Goal: Find contact information: Find specific page/section

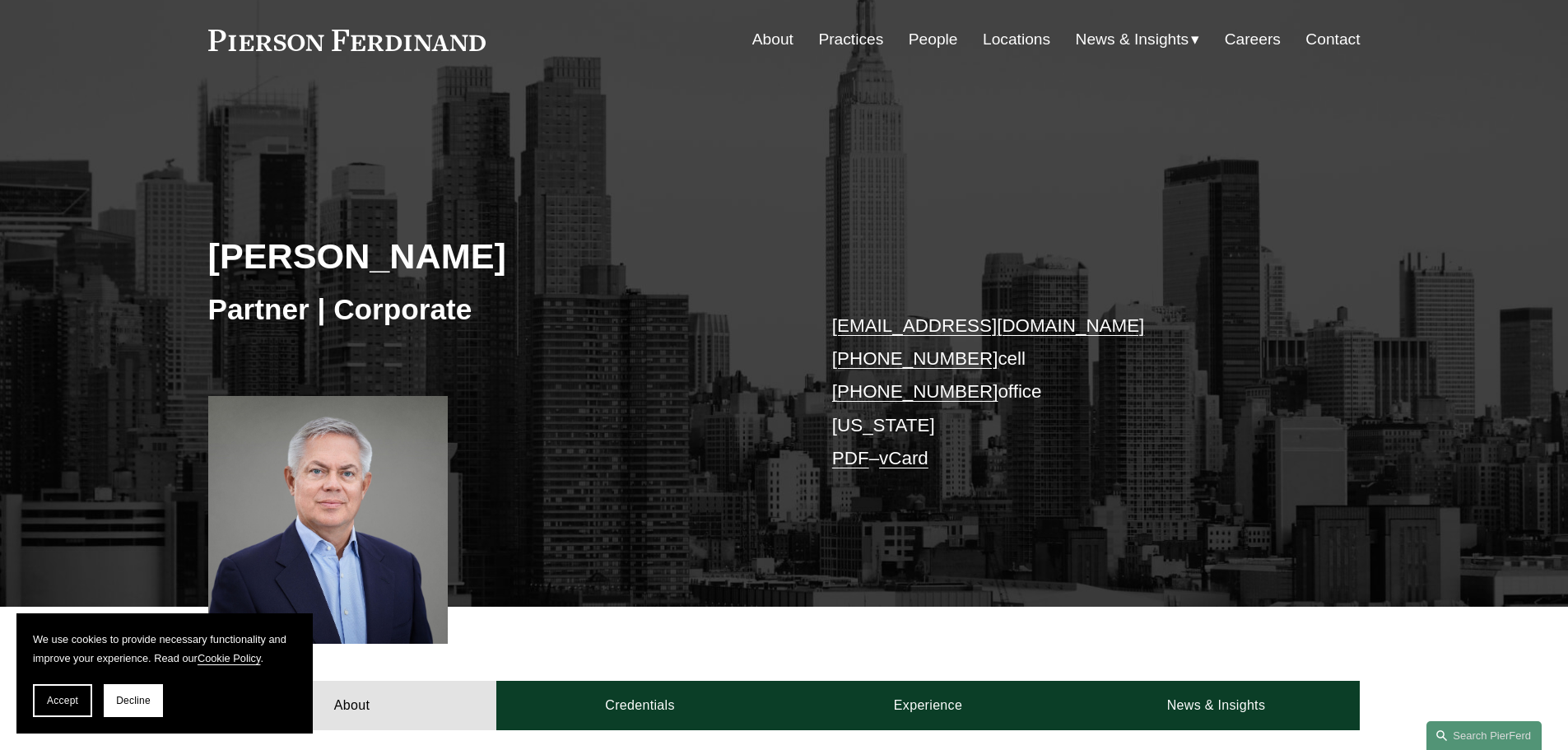
scroll to position [82, 0]
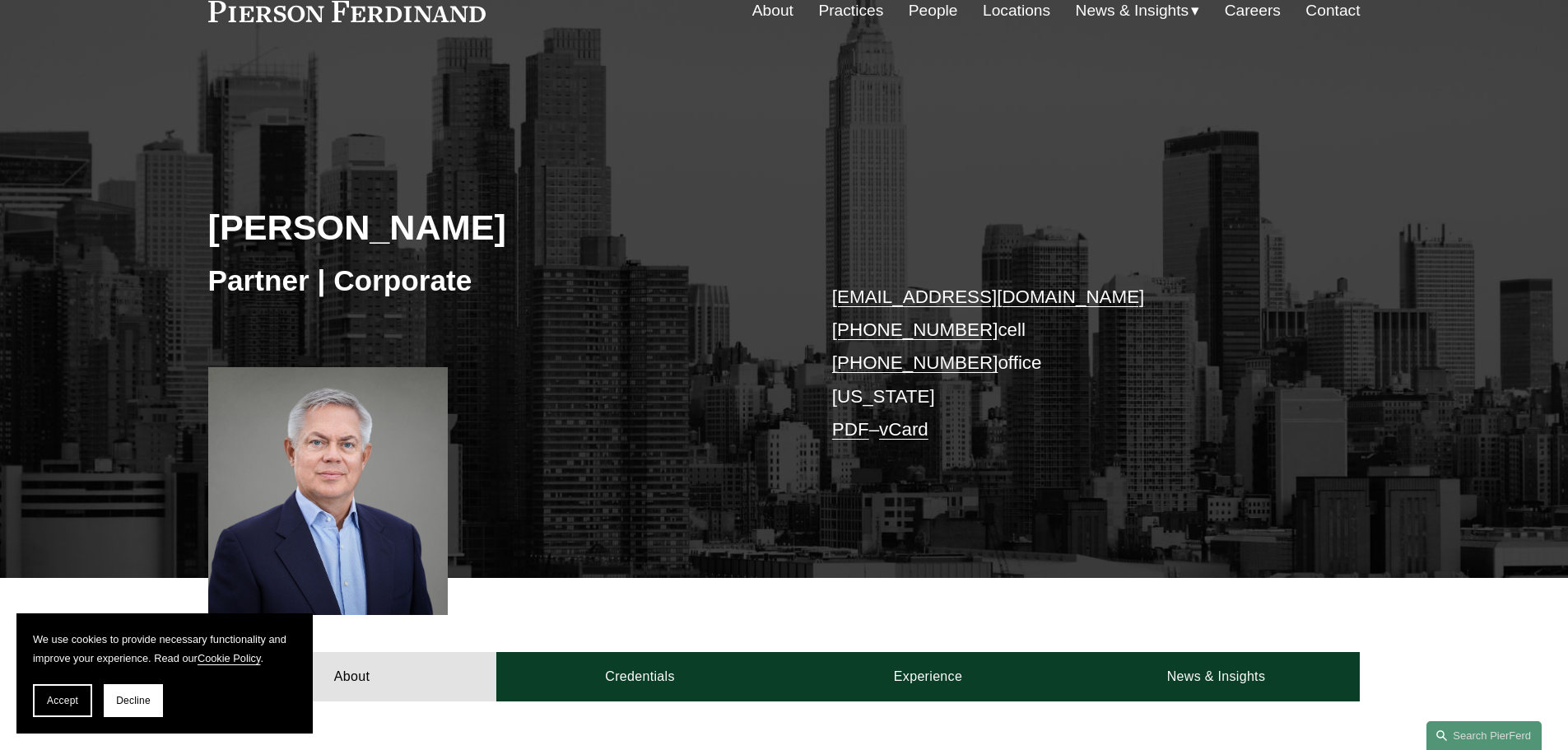
click at [1005, 16] on link "Locations" at bounding box center [1016, 10] width 68 height 31
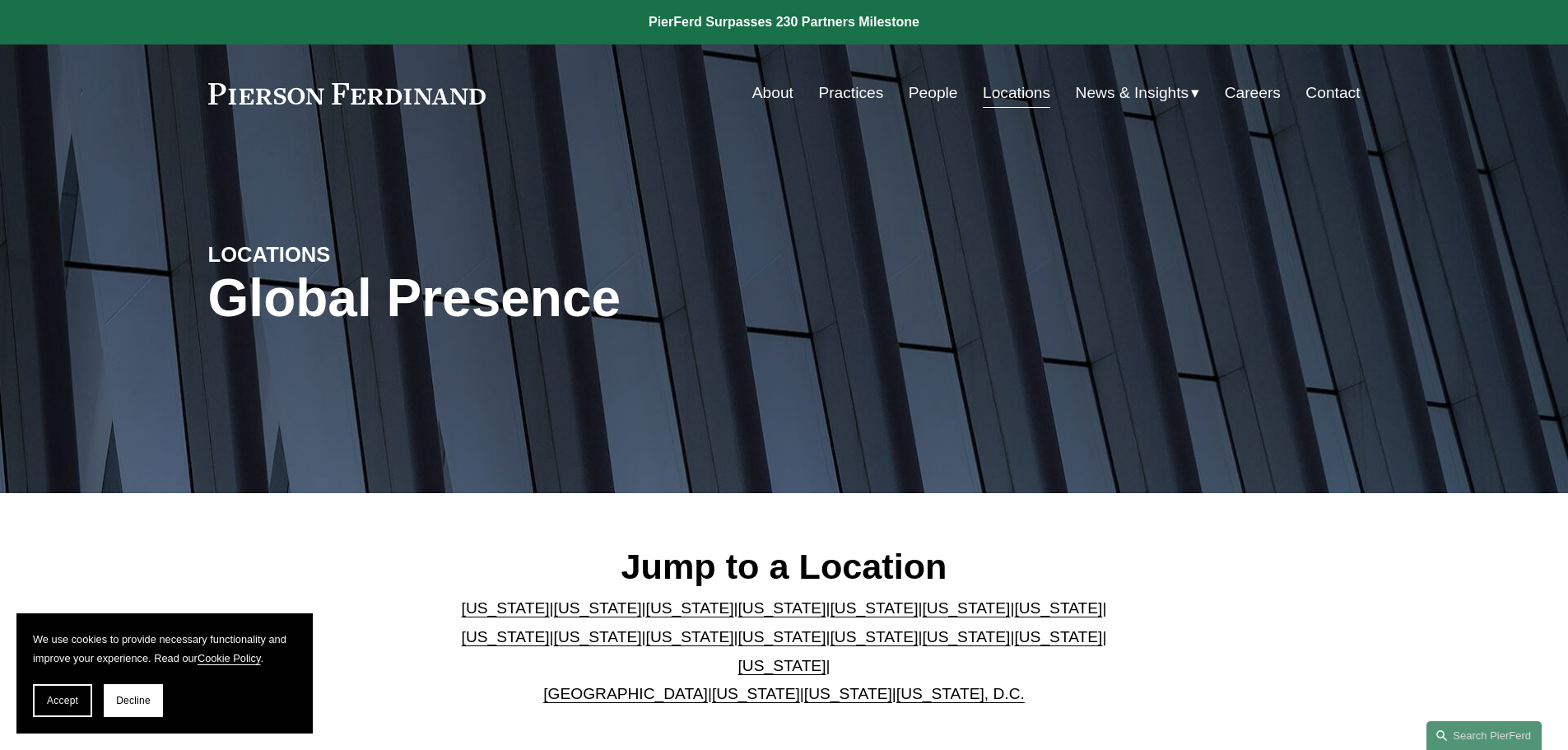
scroll to position [82, 0]
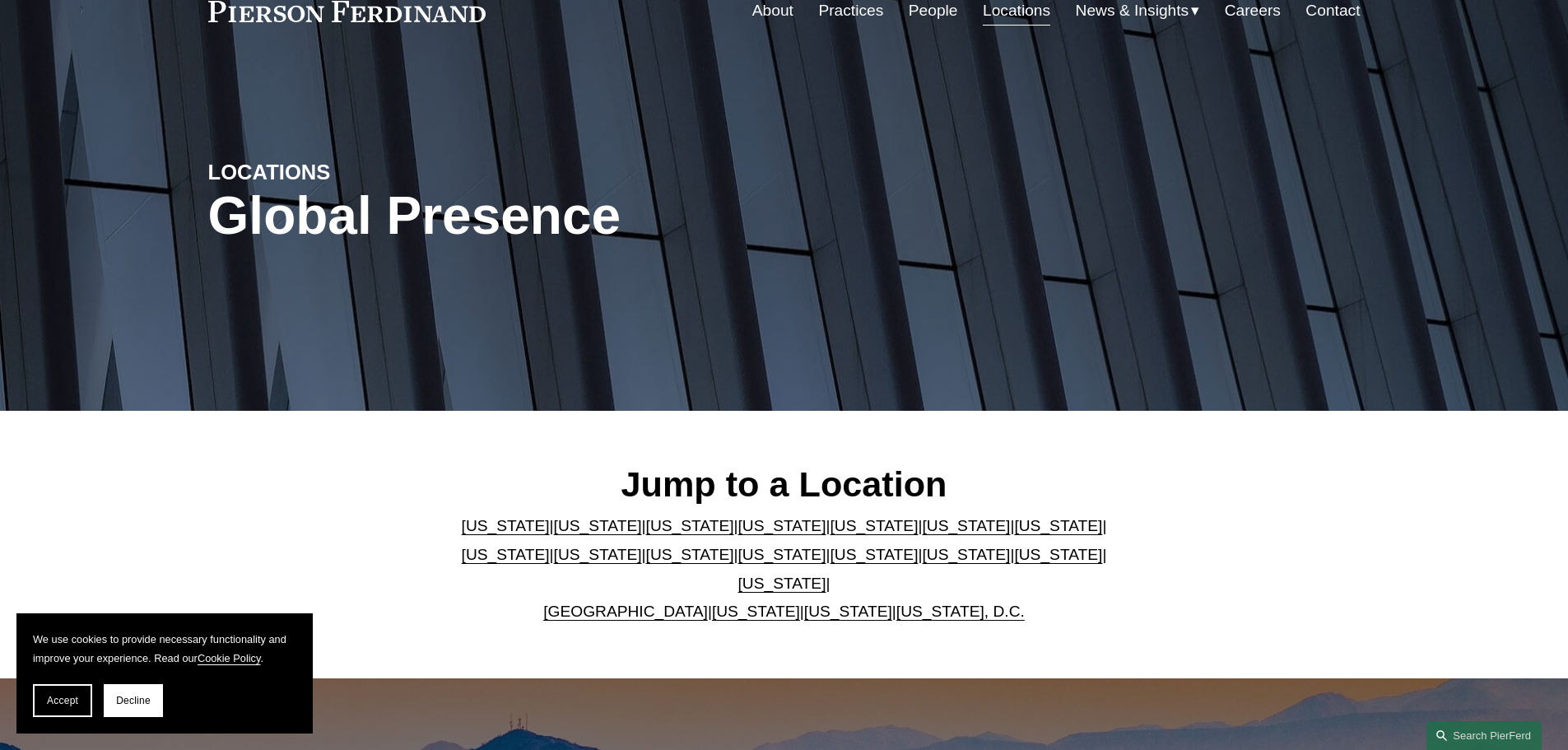
click at [738, 557] on link "[US_STATE]" at bounding box center [782, 554] width 88 height 17
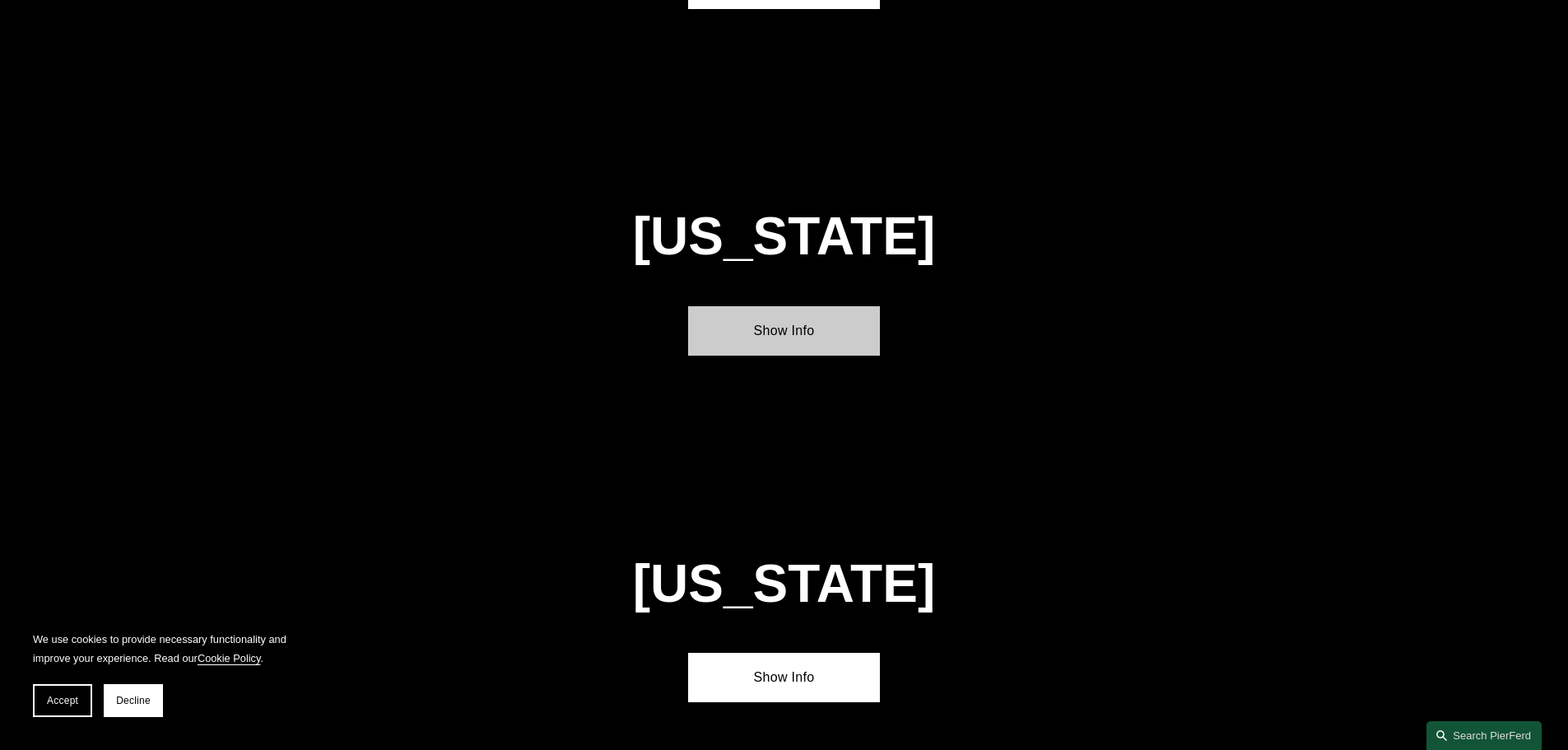
scroll to position [4214, 0]
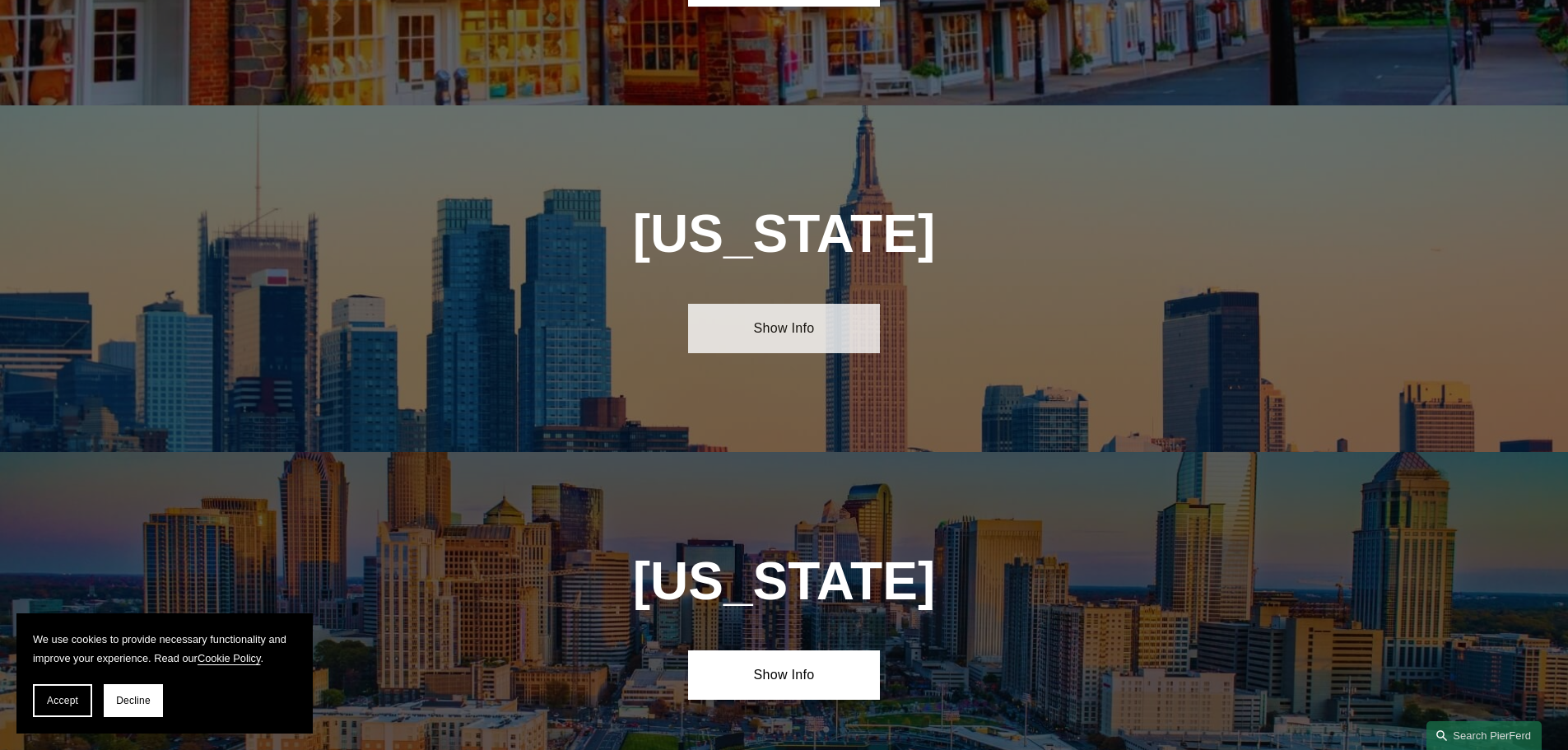
click at [724, 304] on link "Show Info" at bounding box center [783, 328] width 192 height 49
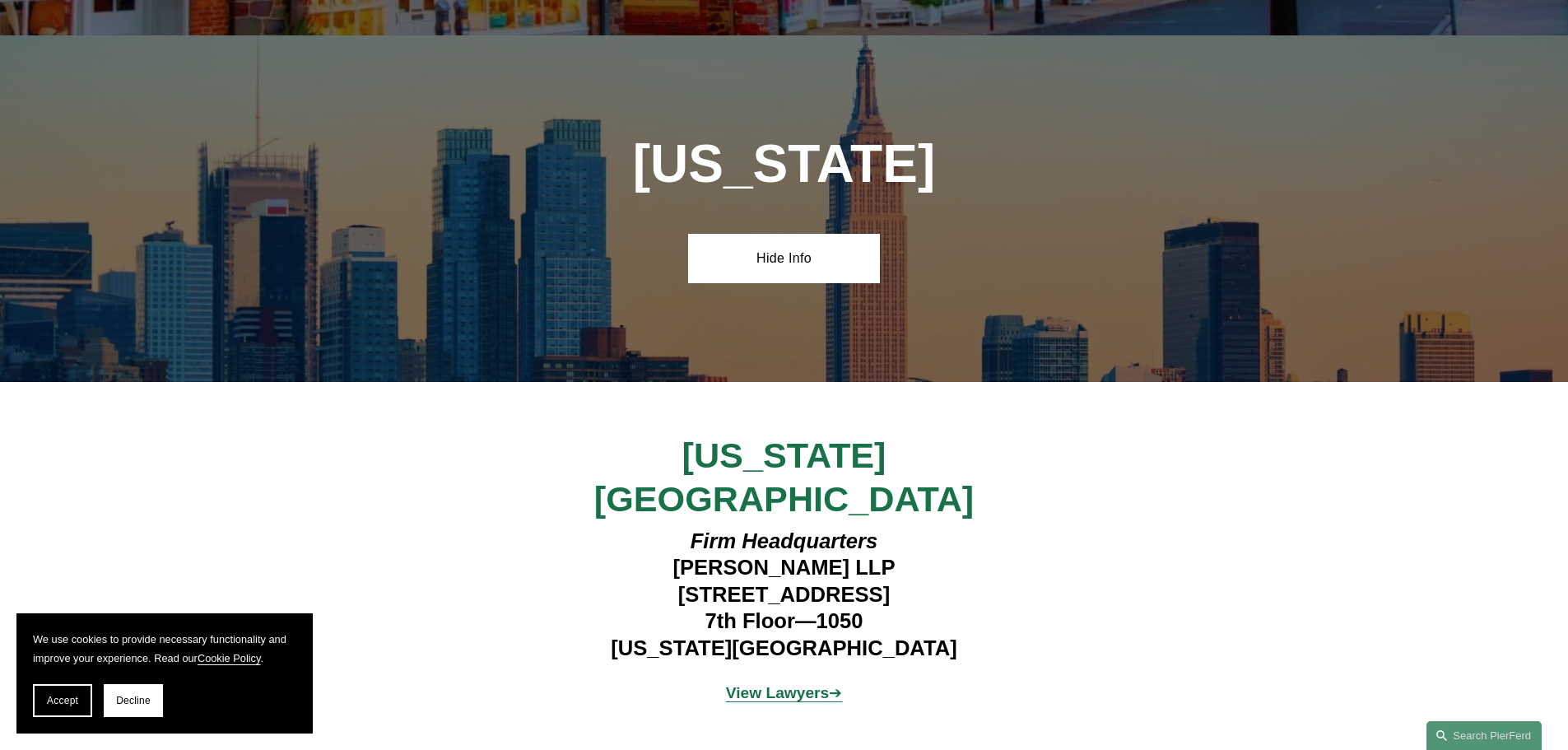
scroll to position [4379, 0]
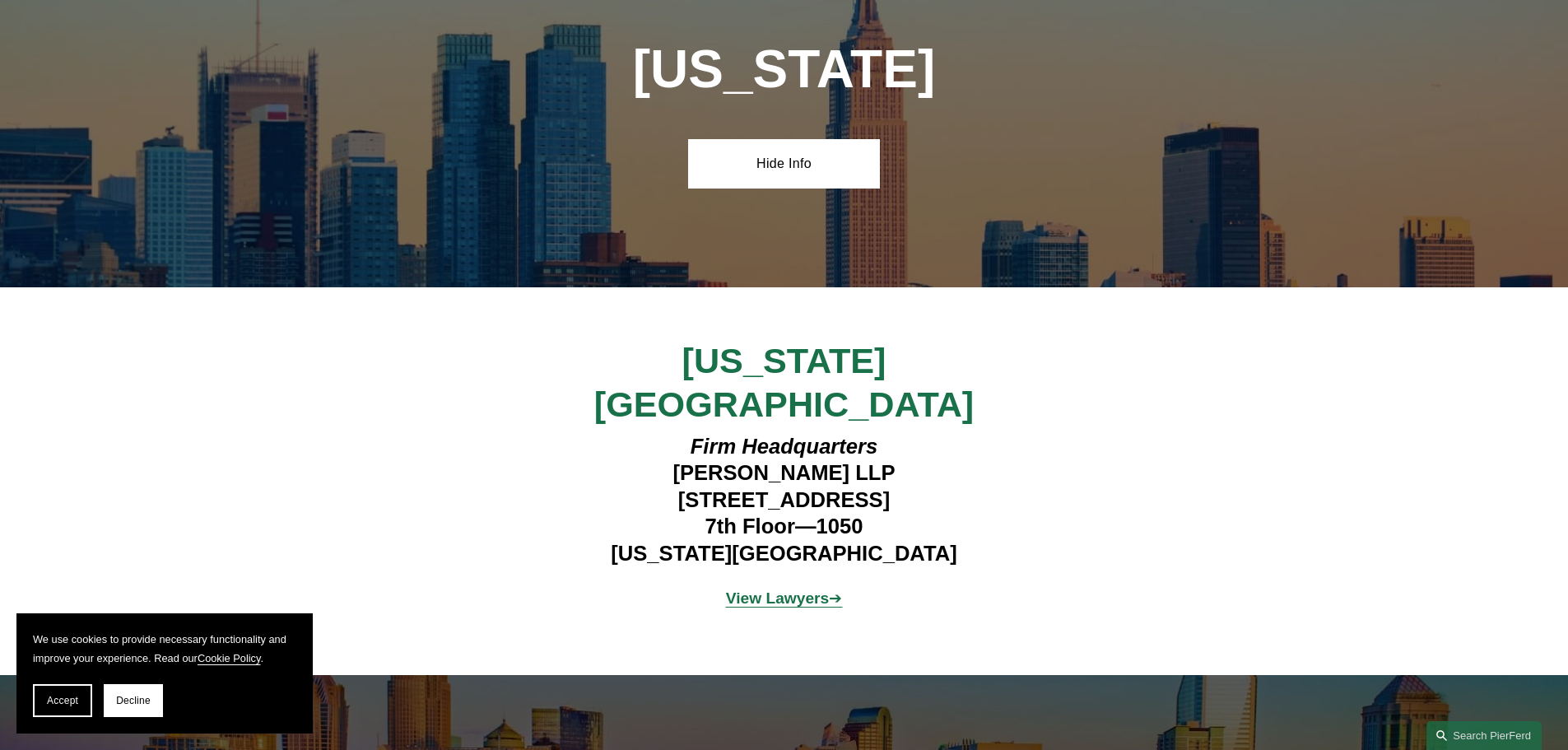
drag, startPoint x: 885, startPoint y: 363, endPoint x: 628, endPoint y: 358, distance: 257.0
click at [628, 433] on h4 "Firm Headquarters Pierson Ferdinand LLP 1270 Avenue of the Americas 7th Floor—1…" at bounding box center [783, 499] width 480 height 133
copy h4 "1270 Avenue of the Americas"
drag, startPoint x: 869, startPoint y: 385, endPoint x: 708, endPoint y: 387, distance: 161.0
click at [708, 433] on h4 "Firm Headquarters Pierson Ferdinand LLP 1270 Avenue of the Americas 7th Floor—1…" at bounding box center [783, 499] width 480 height 133
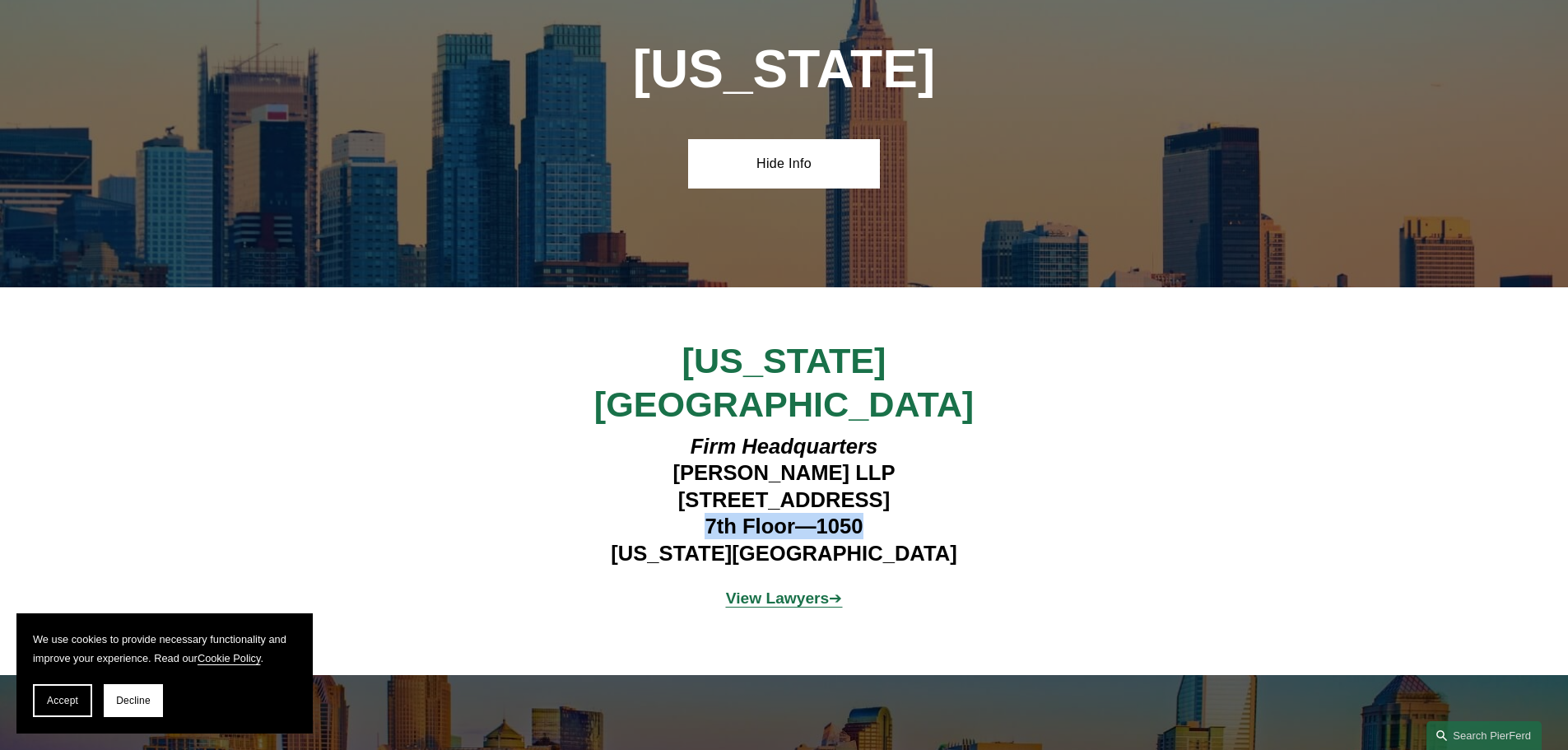
copy h4 "7th Floor—1050"
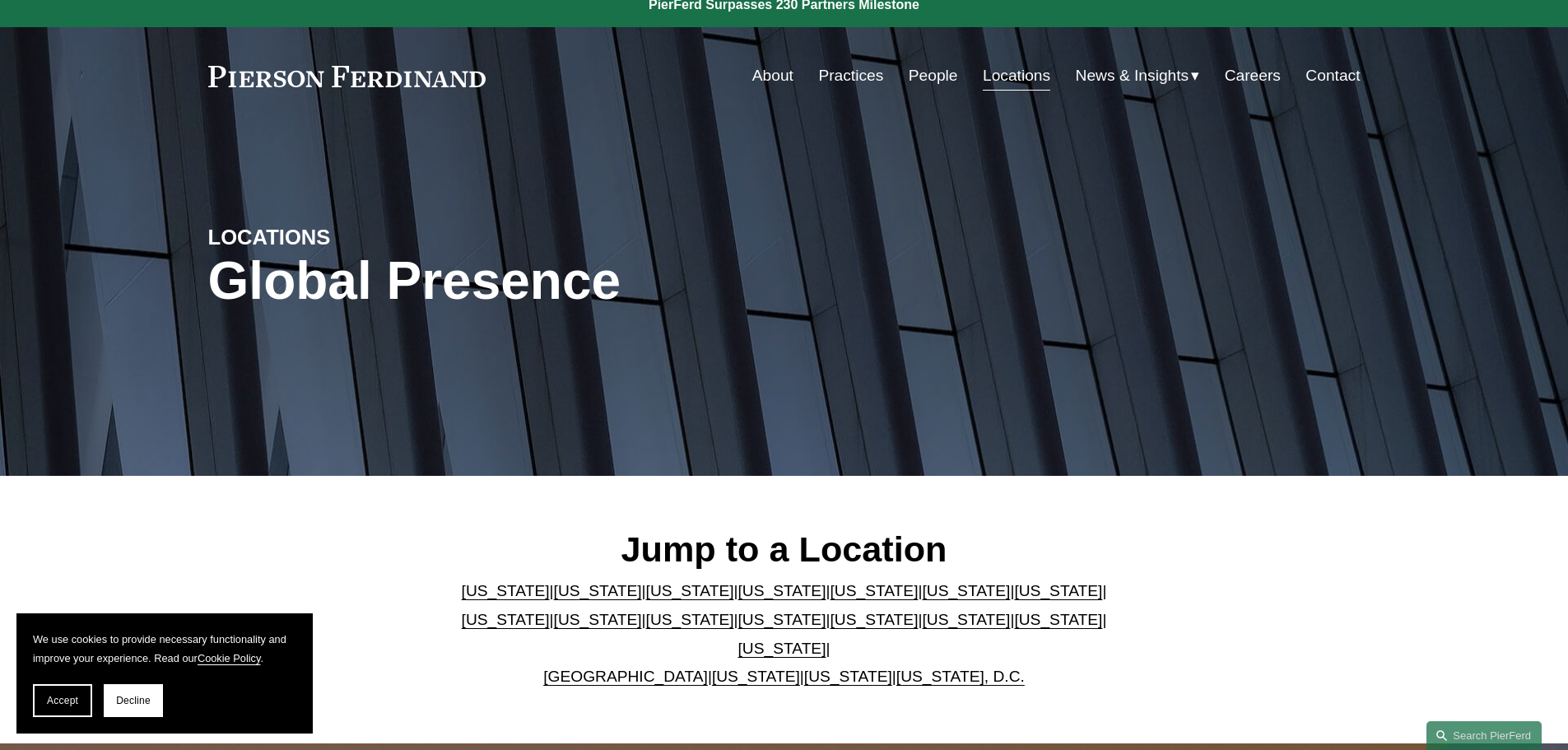
scroll to position [0, 0]
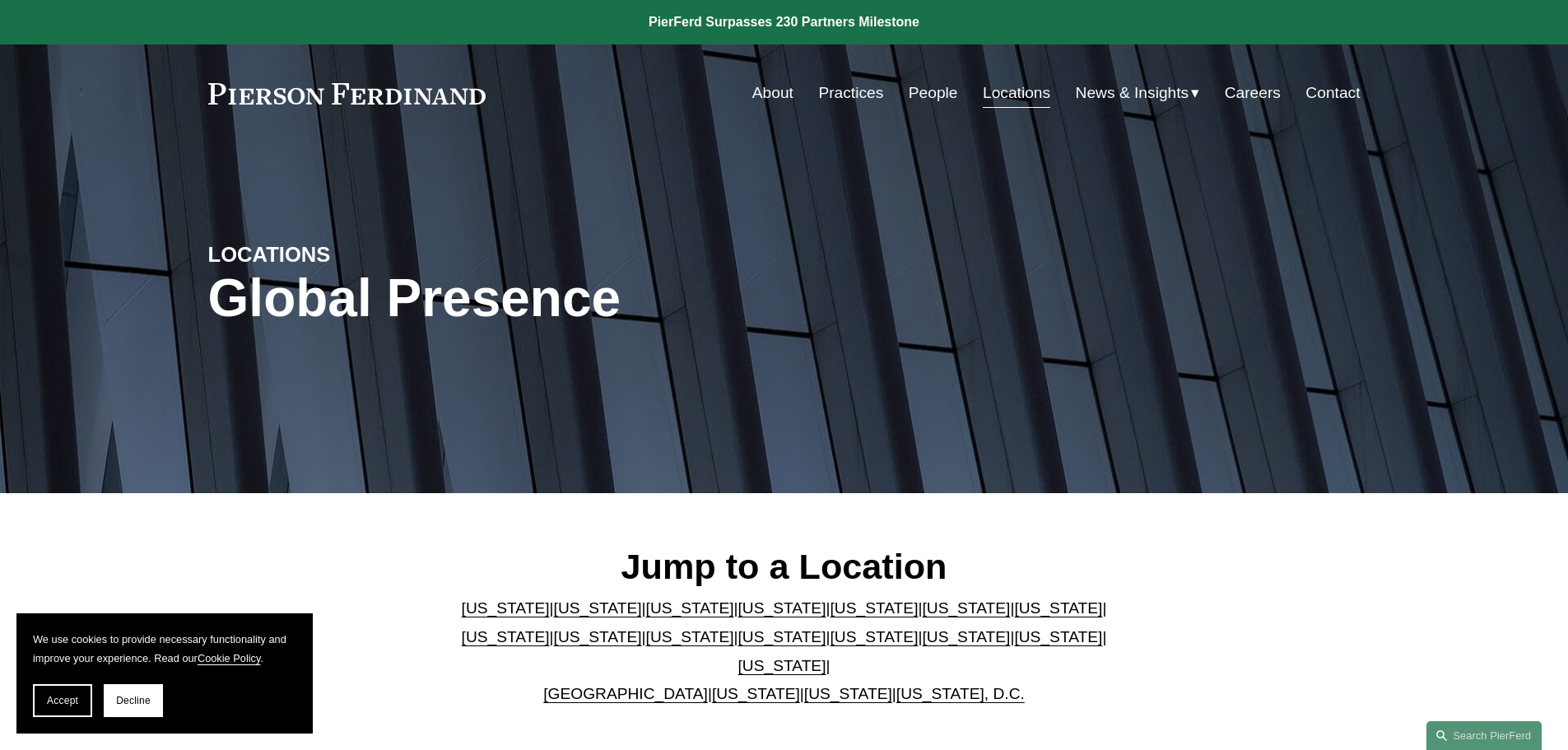
click at [933, 91] on link "People" at bounding box center [932, 93] width 49 height 31
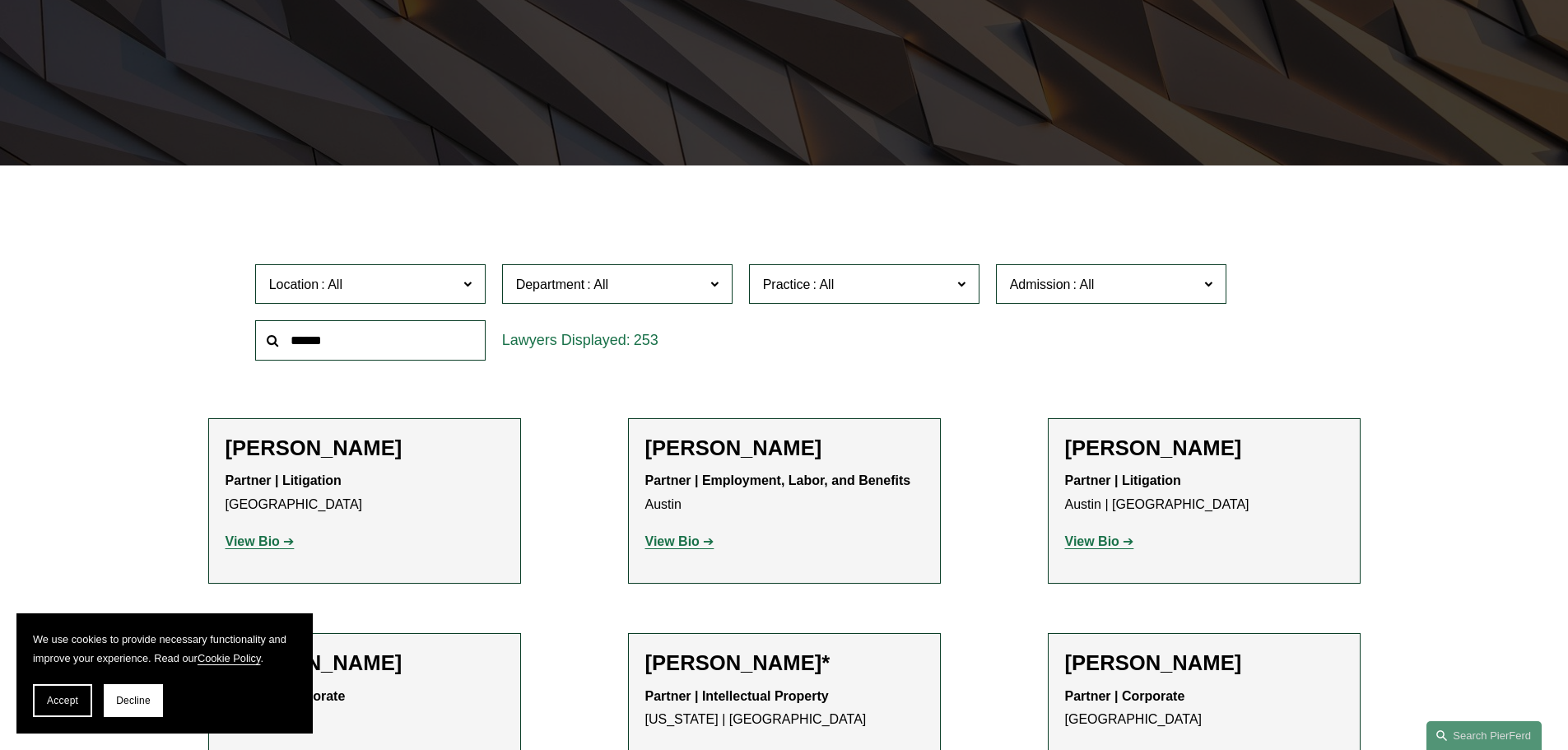
scroll to position [329, 0]
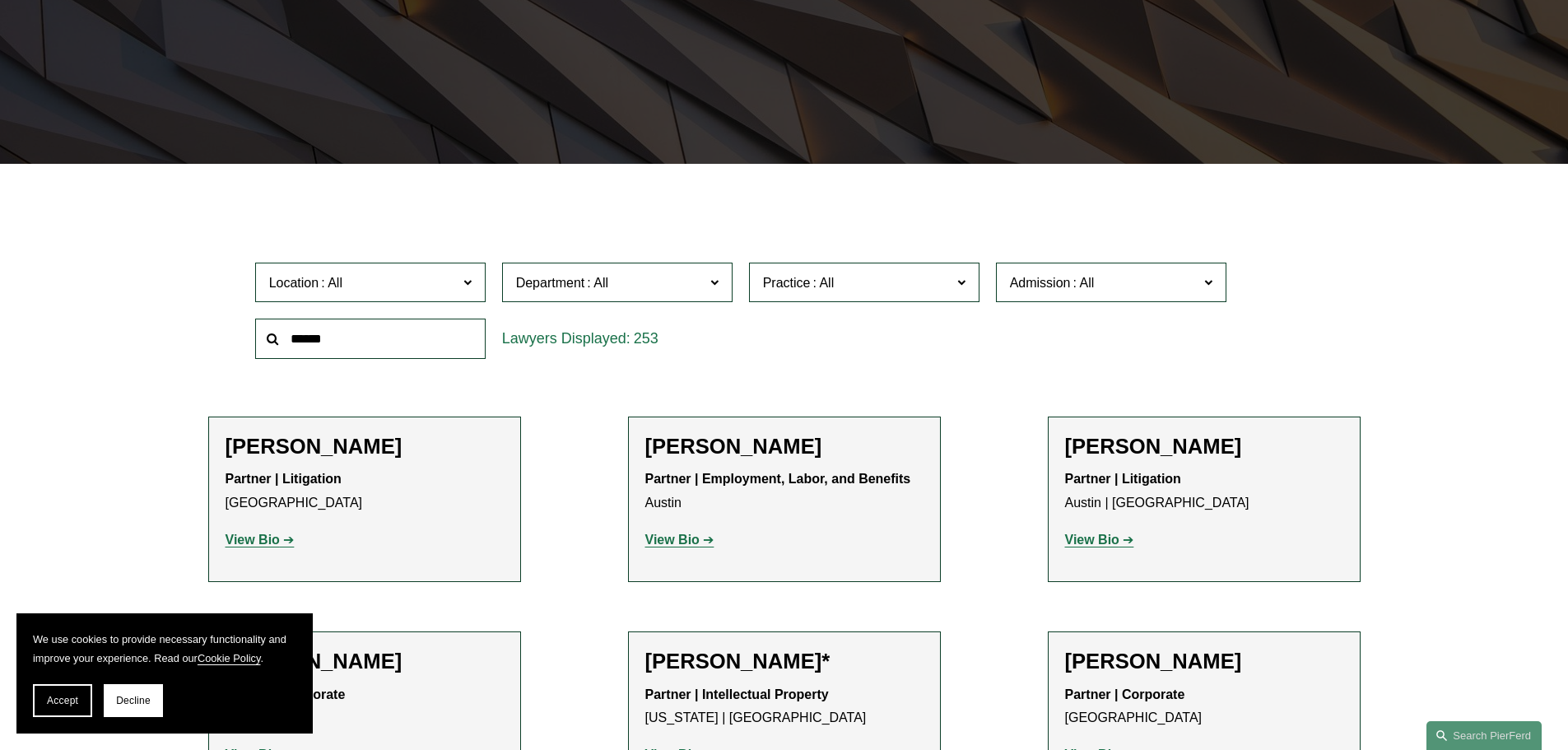
click at [405, 340] on input "text" at bounding box center [371, 338] width 230 height 40
type input "****"
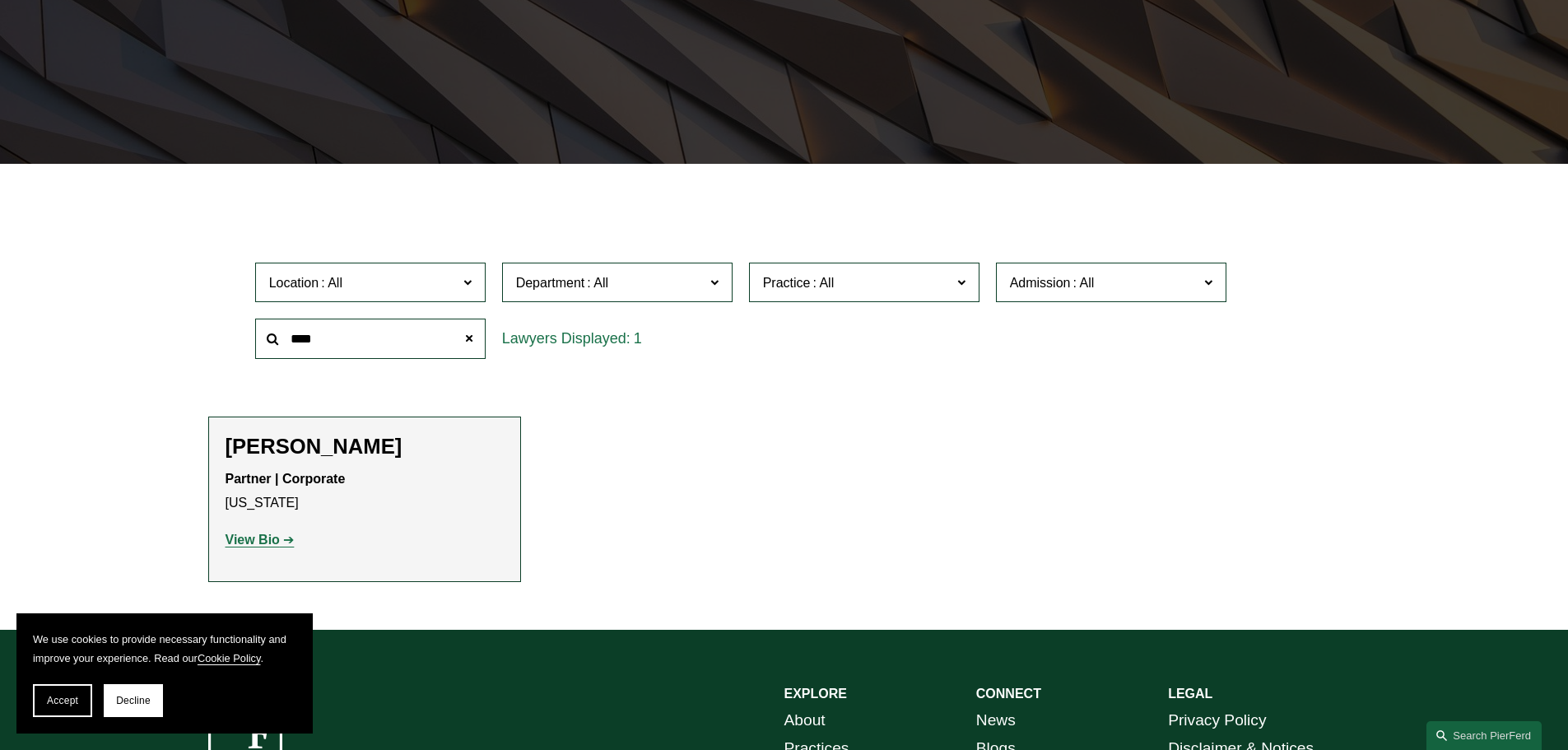
click at [246, 540] on strong "View Bio" at bounding box center [253, 539] width 54 height 14
